Goal: Task Accomplishment & Management: Manage account settings

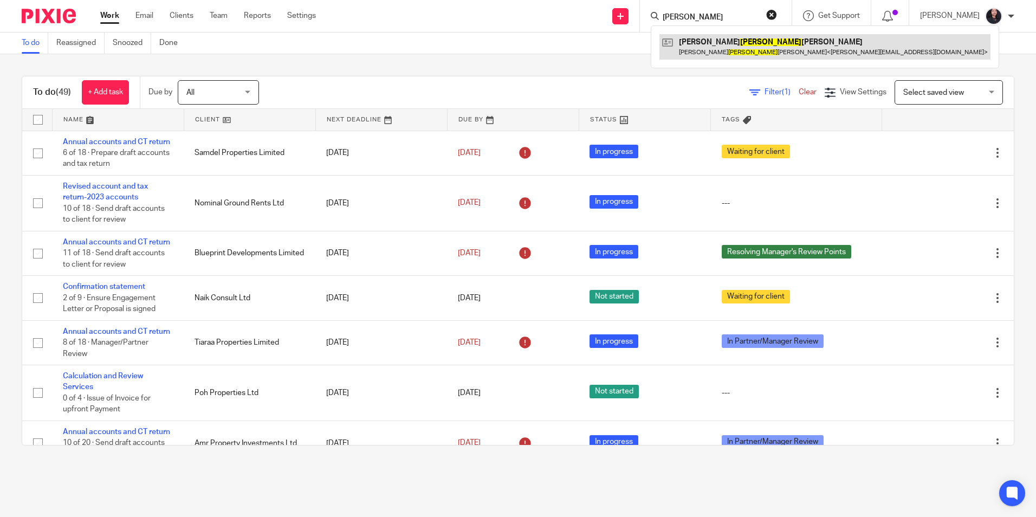
type input "florian"
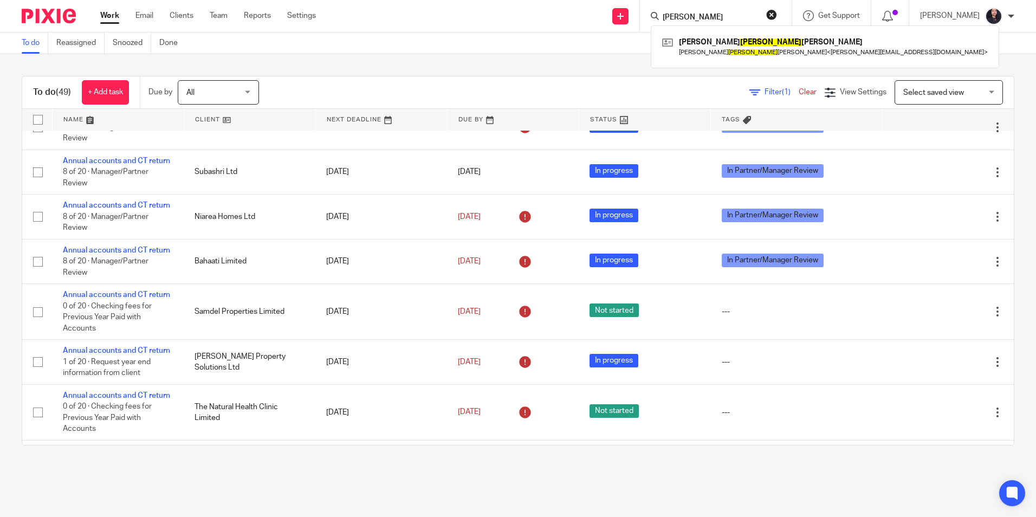
scroll to position [379, 0]
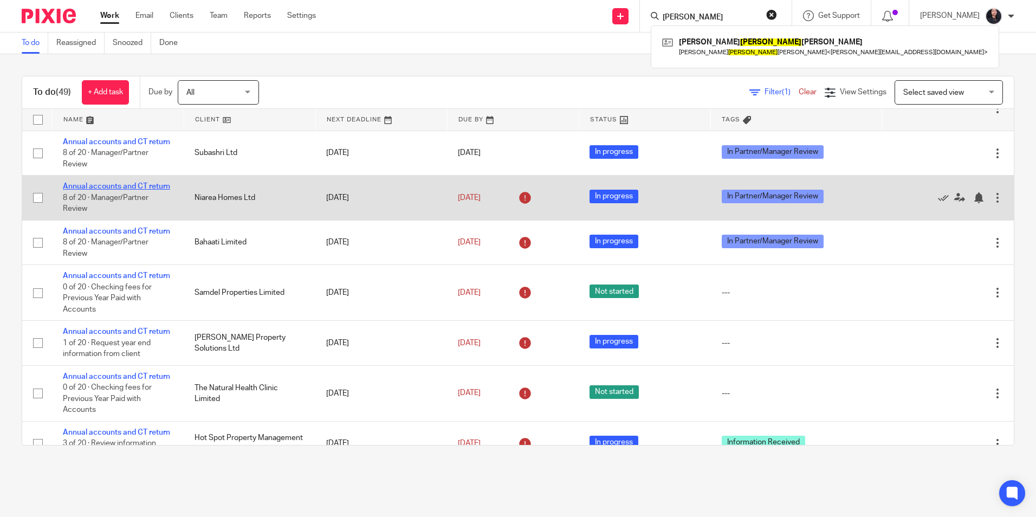
click at [114, 190] on link "Annual accounts and CT return" at bounding box center [116, 187] width 107 height 8
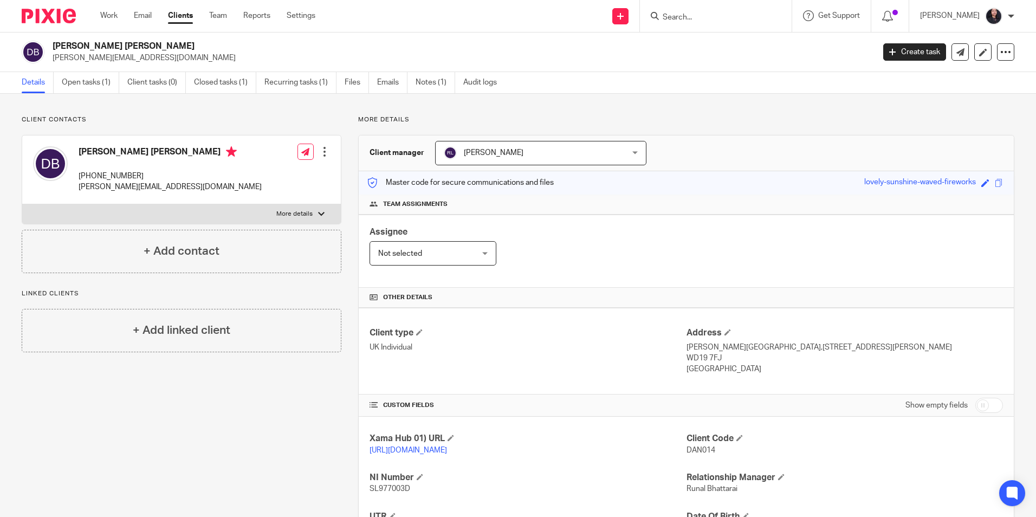
click at [677, 17] on input "Search" at bounding box center [711, 18] width 98 height 10
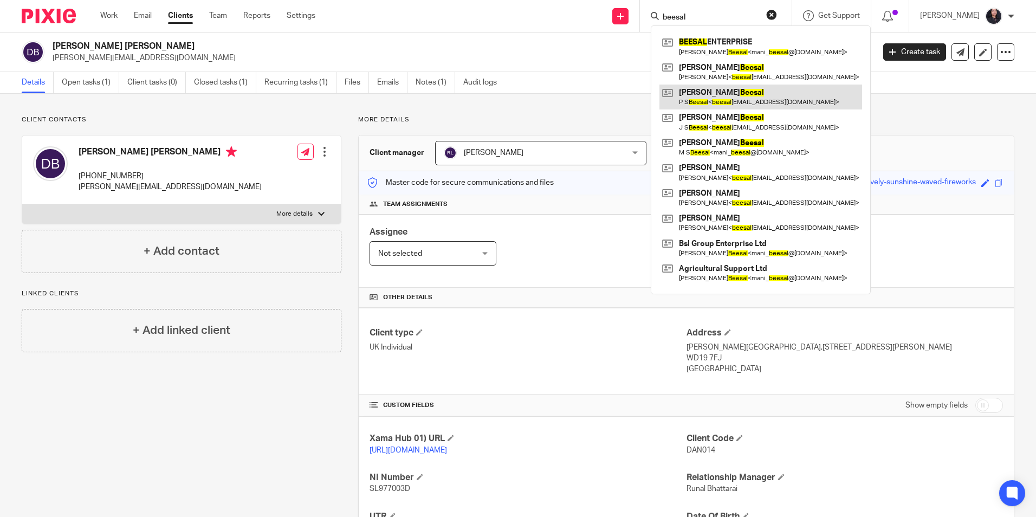
type input "beesal"
click at [96, 87] on link "Open tasks (1)" at bounding box center [90, 82] width 57 height 21
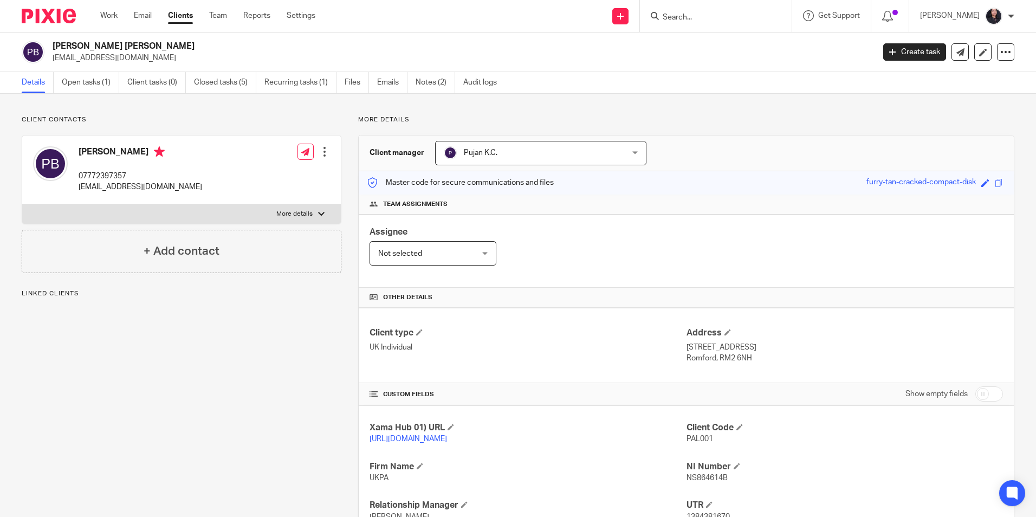
scroll to position [172, 0]
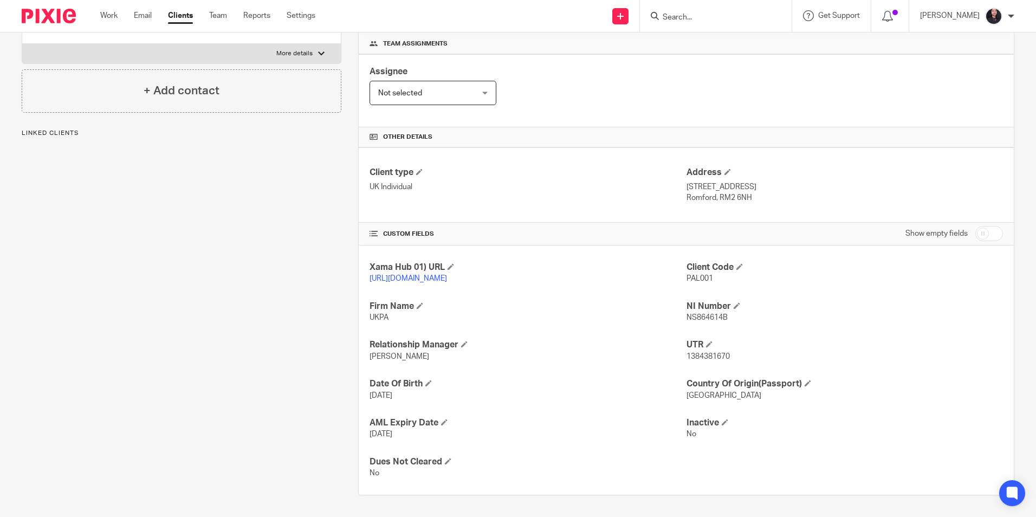
click at [698, 354] on span "1384381670" at bounding box center [708, 357] width 43 height 8
copy span "1384381670"
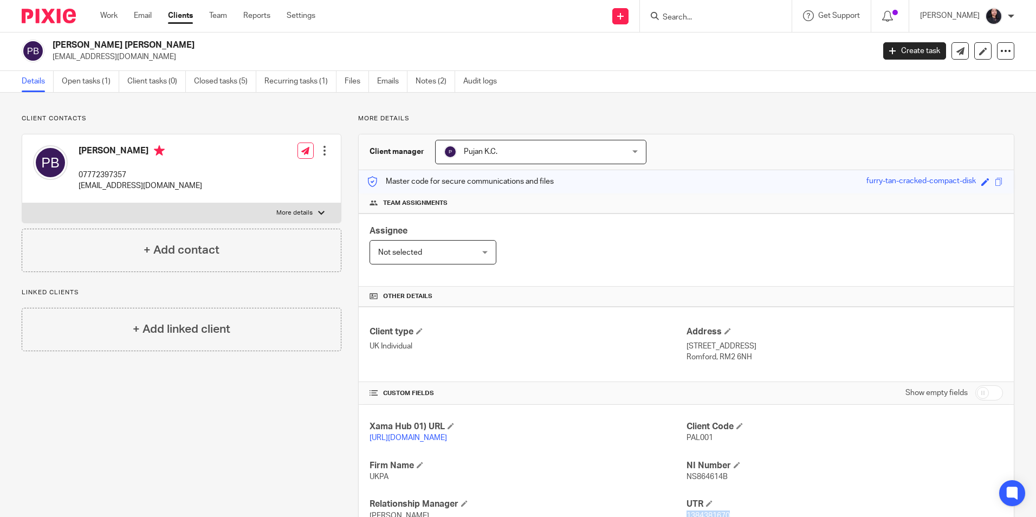
scroll to position [0, 0]
click at [97, 80] on link "Open tasks (1)" at bounding box center [90, 82] width 57 height 21
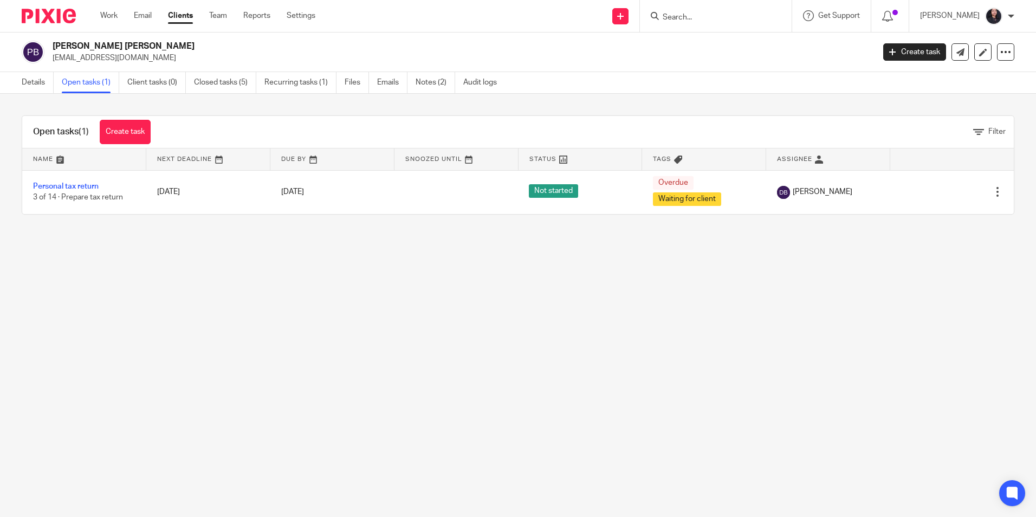
drag, startPoint x: 54, startPoint y: 44, endPoint x: 156, endPoint y: 44, distance: 101.9
click at [156, 44] on h2 "Palvinder Singh Beesal" at bounding box center [378, 46] width 651 height 11
copy h2 "Palvinder Singh Beesal"
click at [676, 17] on input "Search" at bounding box center [711, 18] width 98 height 10
click at [662, 14] on input "Search" at bounding box center [711, 18] width 98 height 10
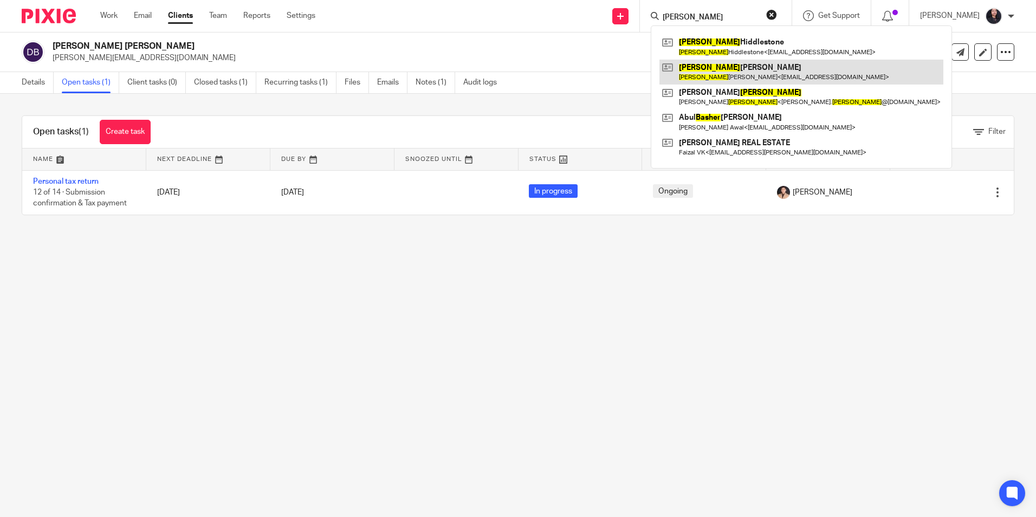
type input "asher"
click at [705, 72] on link at bounding box center [802, 72] width 284 height 25
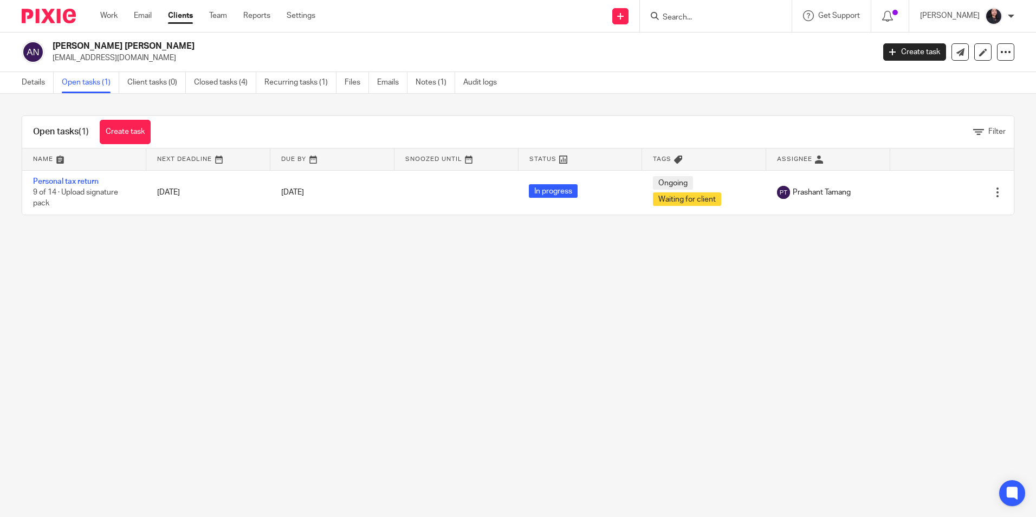
click at [82, 183] on link "Personal tax return" at bounding box center [66, 182] width 66 height 8
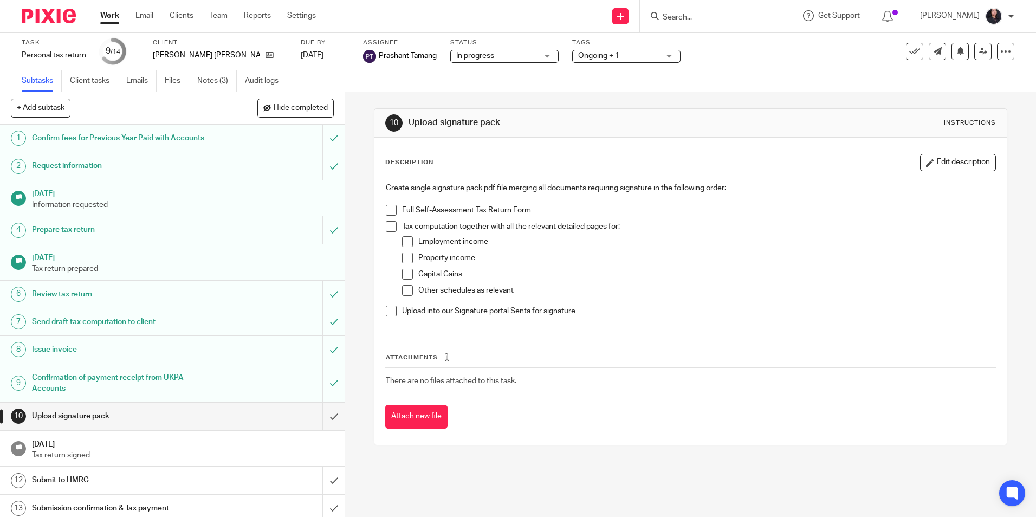
click at [204, 87] on link "Notes (3)" at bounding box center [217, 80] width 40 height 21
